Goal: Information Seeking & Learning: Learn about a topic

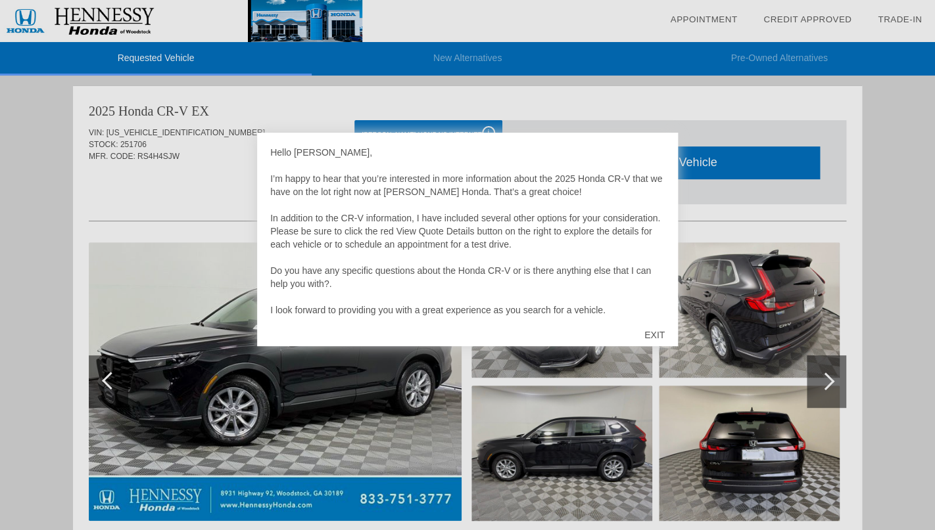
click at [659, 332] on div "EXIT" at bounding box center [654, 334] width 47 height 39
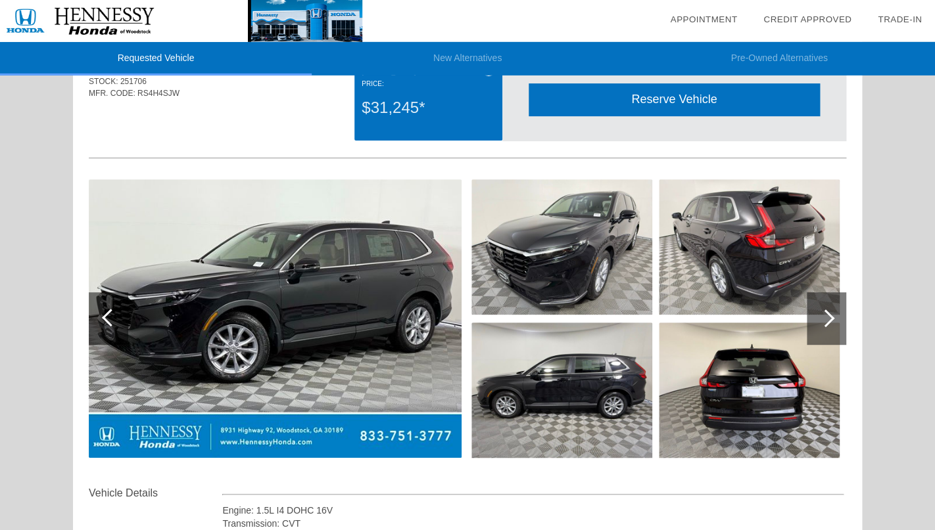
scroll to position [74, 0]
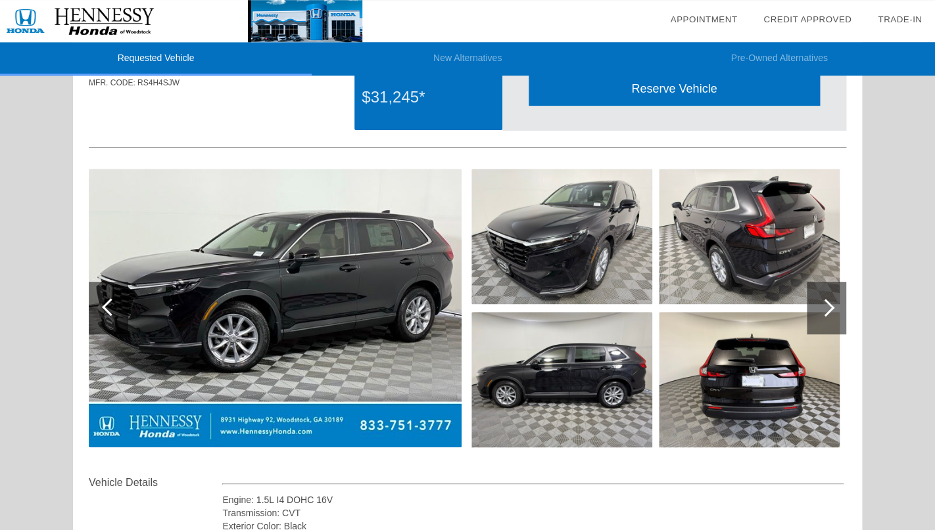
click at [826, 306] on div at bounding box center [825, 308] width 18 height 18
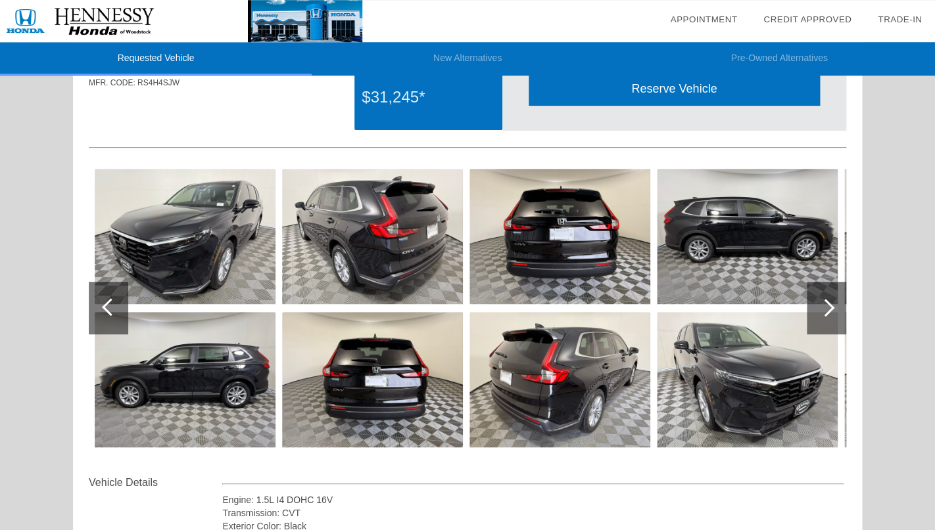
click at [826, 306] on div at bounding box center [825, 308] width 18 height 18
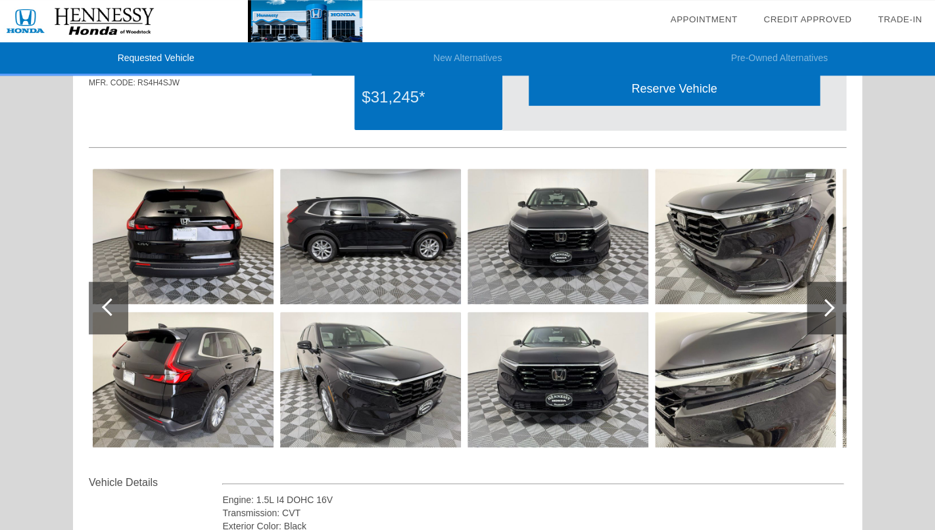
click at [826, 306] on div at bounding box center [825, 308] width 18 height 18
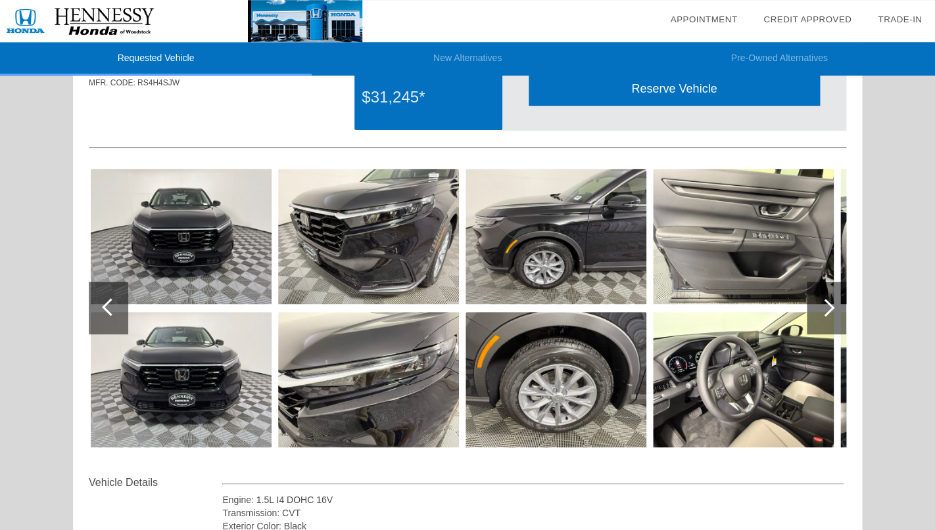
click at [826, 306] on div at bounding box center [825, 308] width 18 height 18
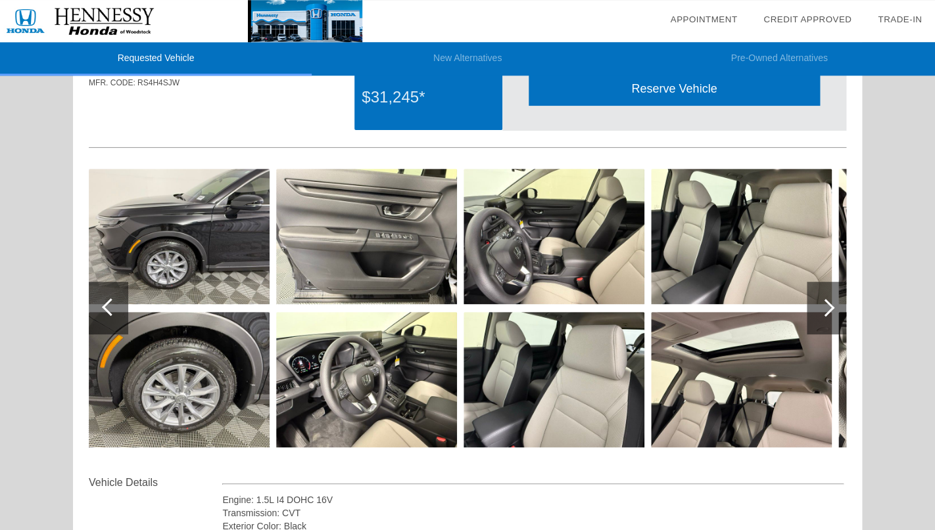
click at [825, 306] on div at bounding box center [825, 308] width 18 height 18
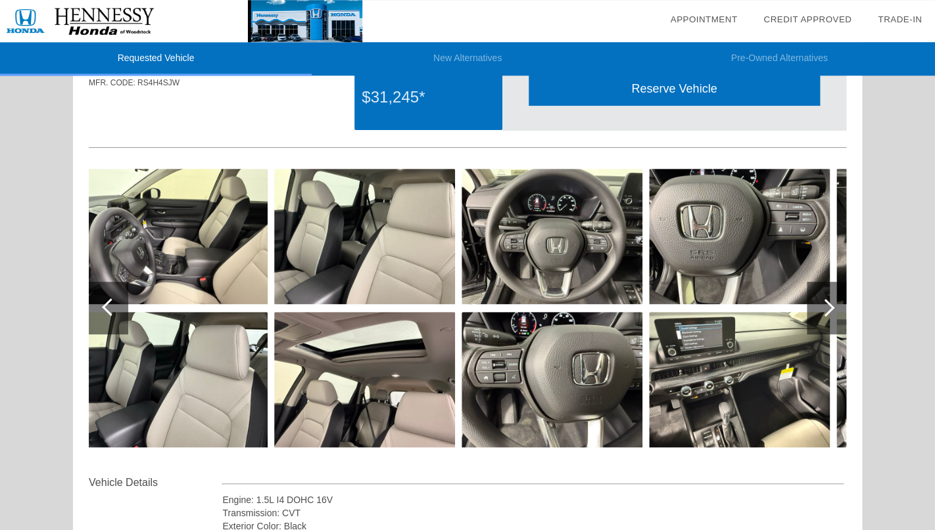
click at [825, 306] on div at bounding box center [825, 308] width 18 height 18
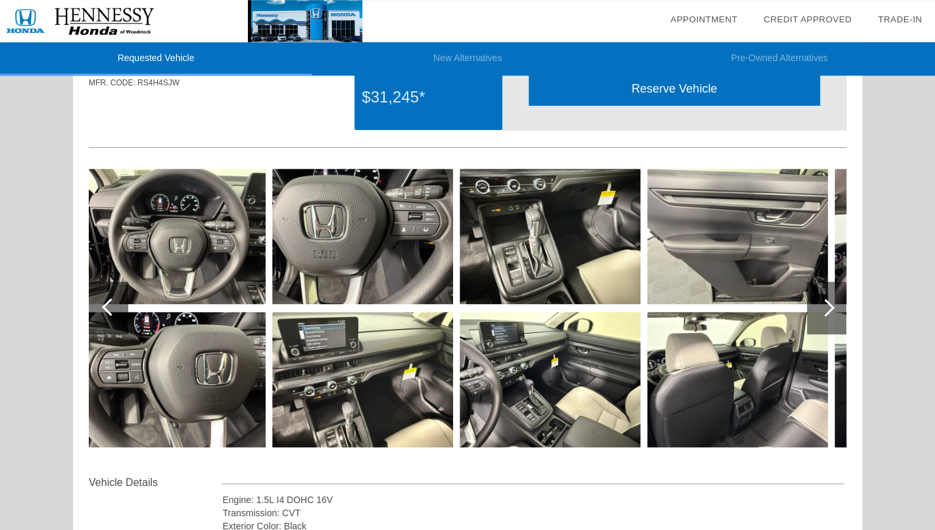
click at [825, 306] on div at bounding box center [825, 308] width 18 height 18
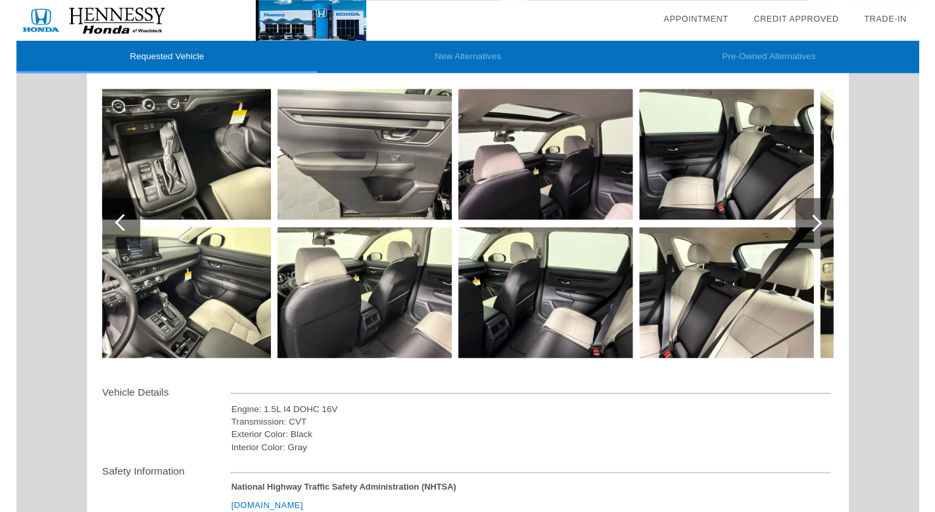
scroll to position [72, 0]
